Goal: Find specific page/section: Find specific page/section

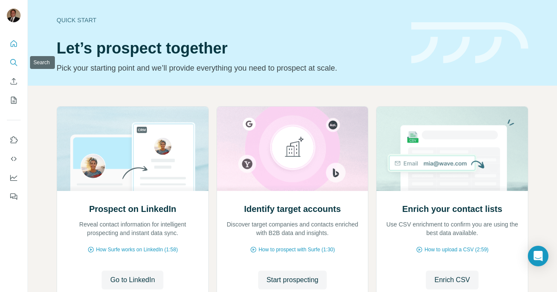
click at [10, 62] on icon "Search" at bounding box center [13, 62] width 9 height 9
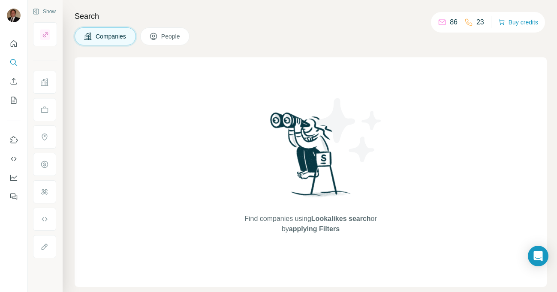
click at [155, 32] on icon at bounding box center [153, 36] width 9 height 9
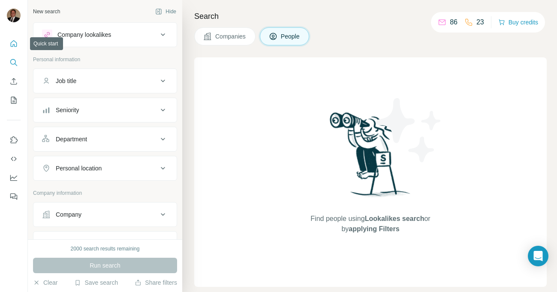
click at [13, 47] on icon "Quick start" at bounding box center [13, 43] width 9 height 9
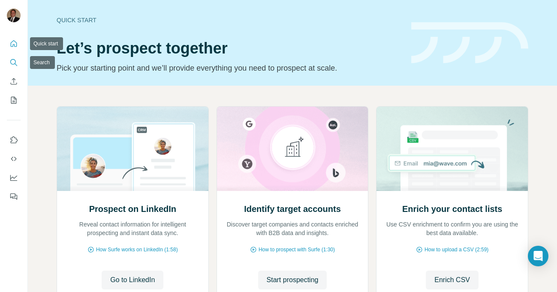
click at [13, 62] on icon "Search" at bounding box center [13, 62] width 9 height 9
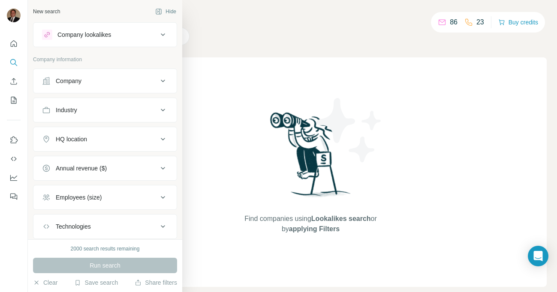
click at [51, 11] on div "New search" at bounding box center [46, 12] width 27 height 8
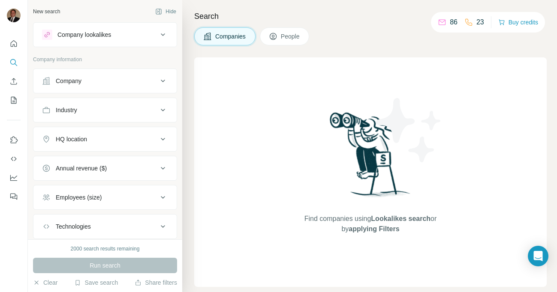
click at [290, 37] on span "People" at bounding box center [291, 36] width 20 height 9
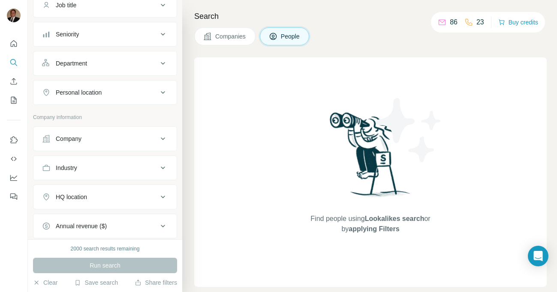
scroll to position [186, 0]
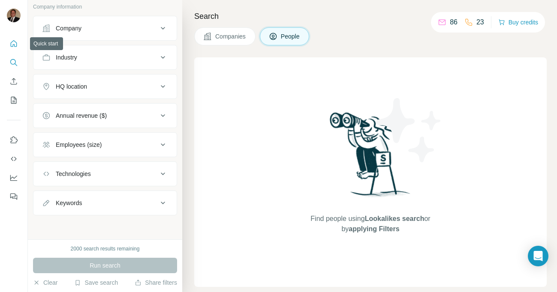
click at [17, 42] on icon "Quick start" at bounding box center [13, 43] width 9 height 9
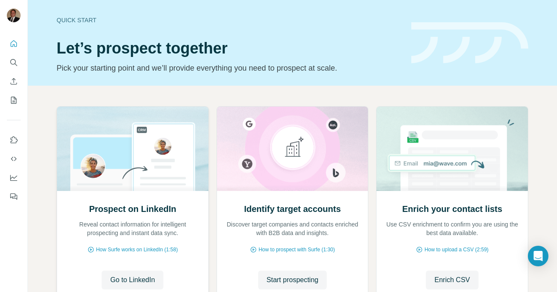
scroll to position [68, 0]
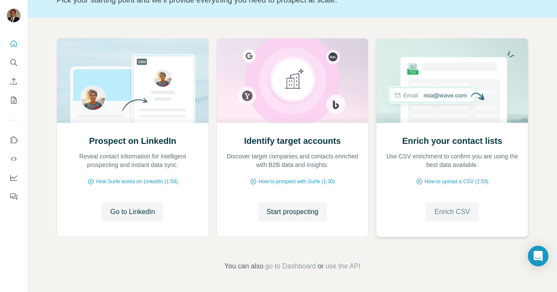
click at [449, 213] on span "Enrich CSV" at bounding box center [452, 212] width 36 height 10
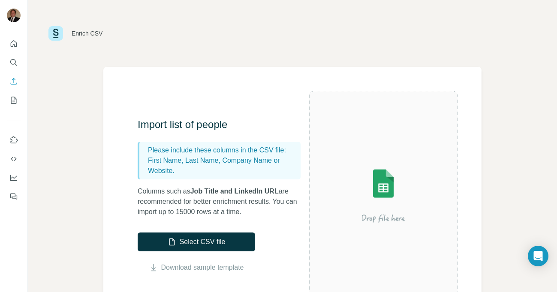
scroll to position [274, 0]
